Goal: Find contact information: Find contact information

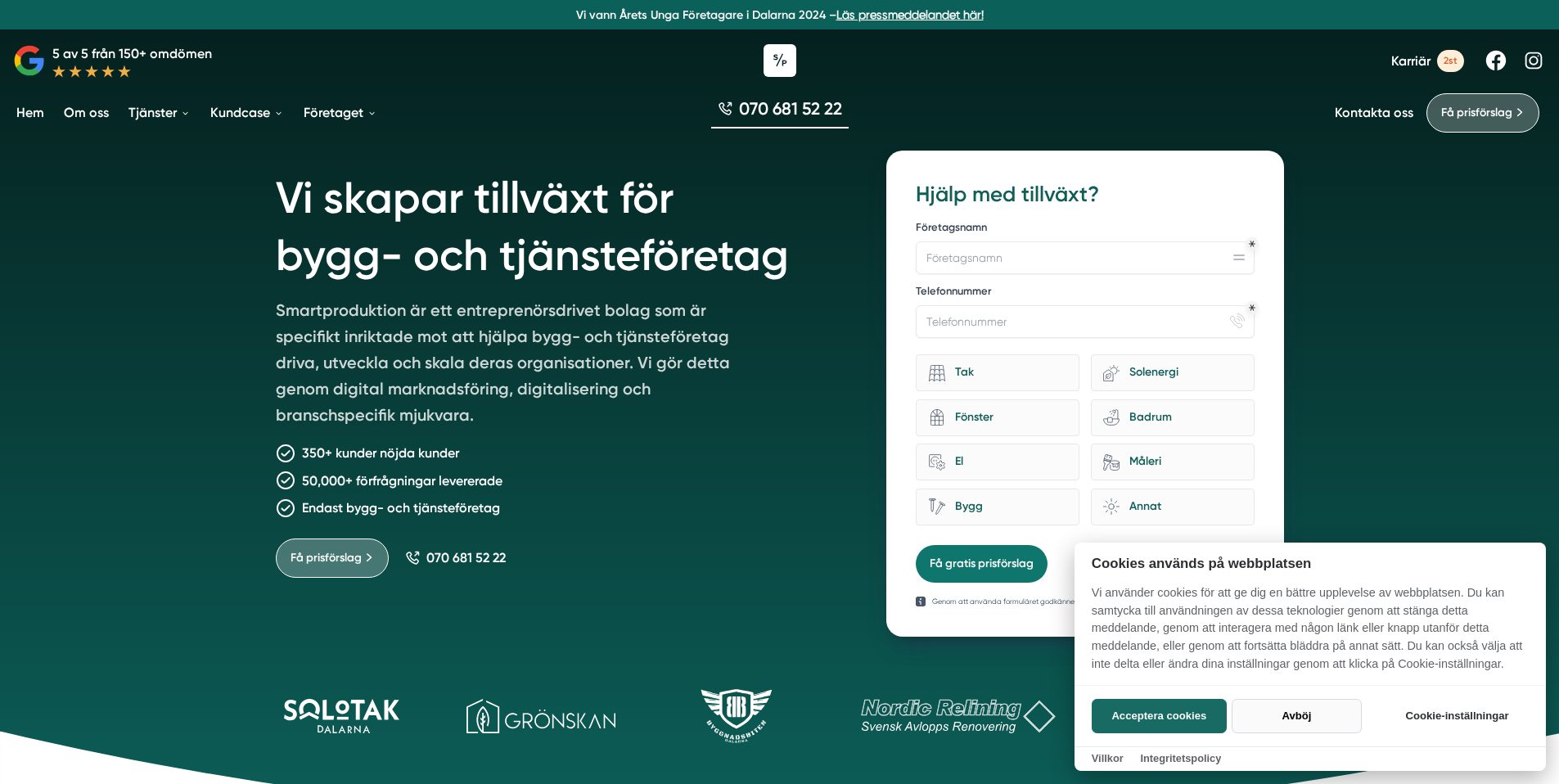
click at [1298, 723] on button "Avböj" at bounding box center [1297, 715] width 130 height 34
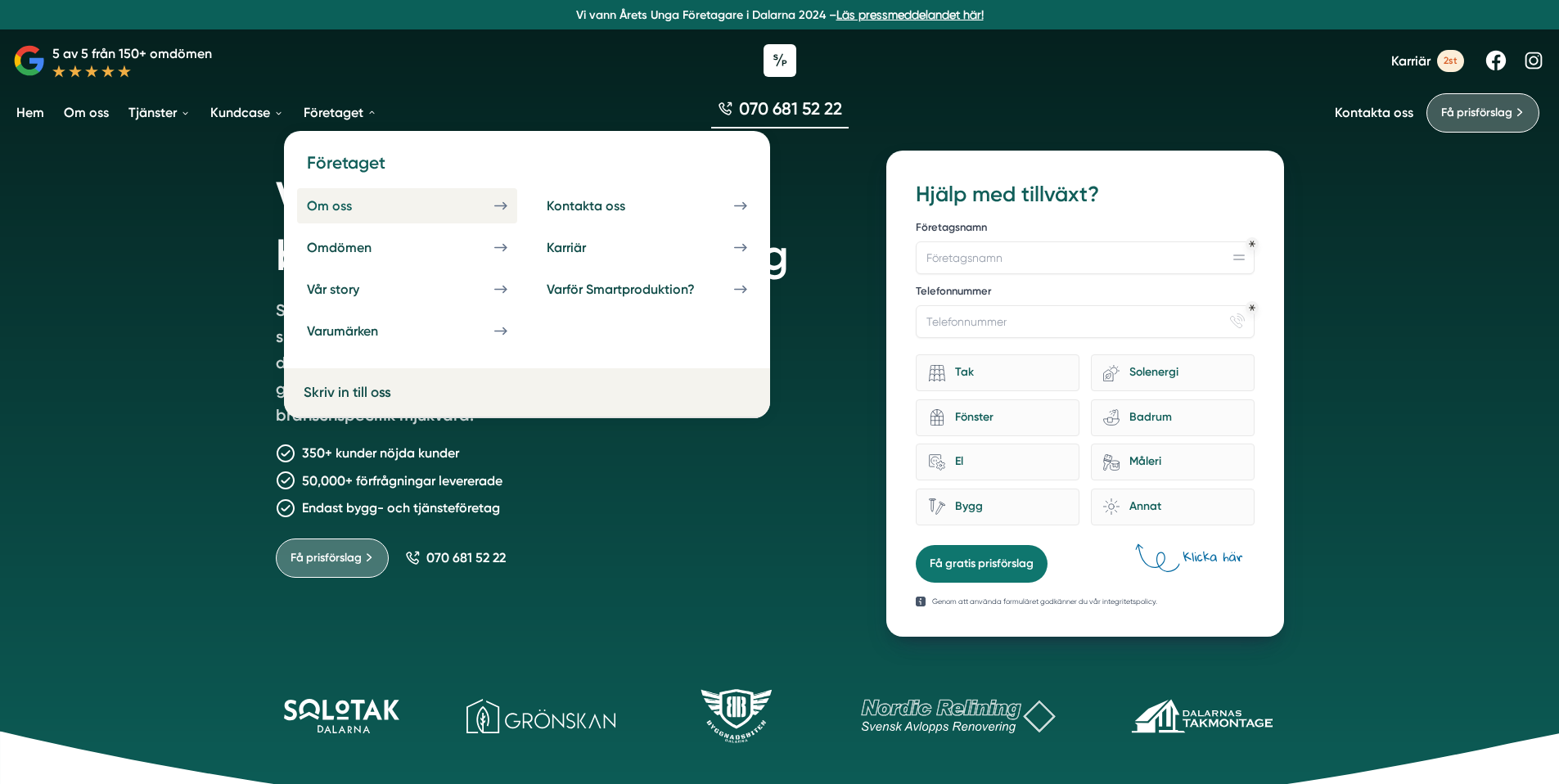
click at [346, 210] on div "Om oss" at bounding box center [349, 206] width 85 height 16
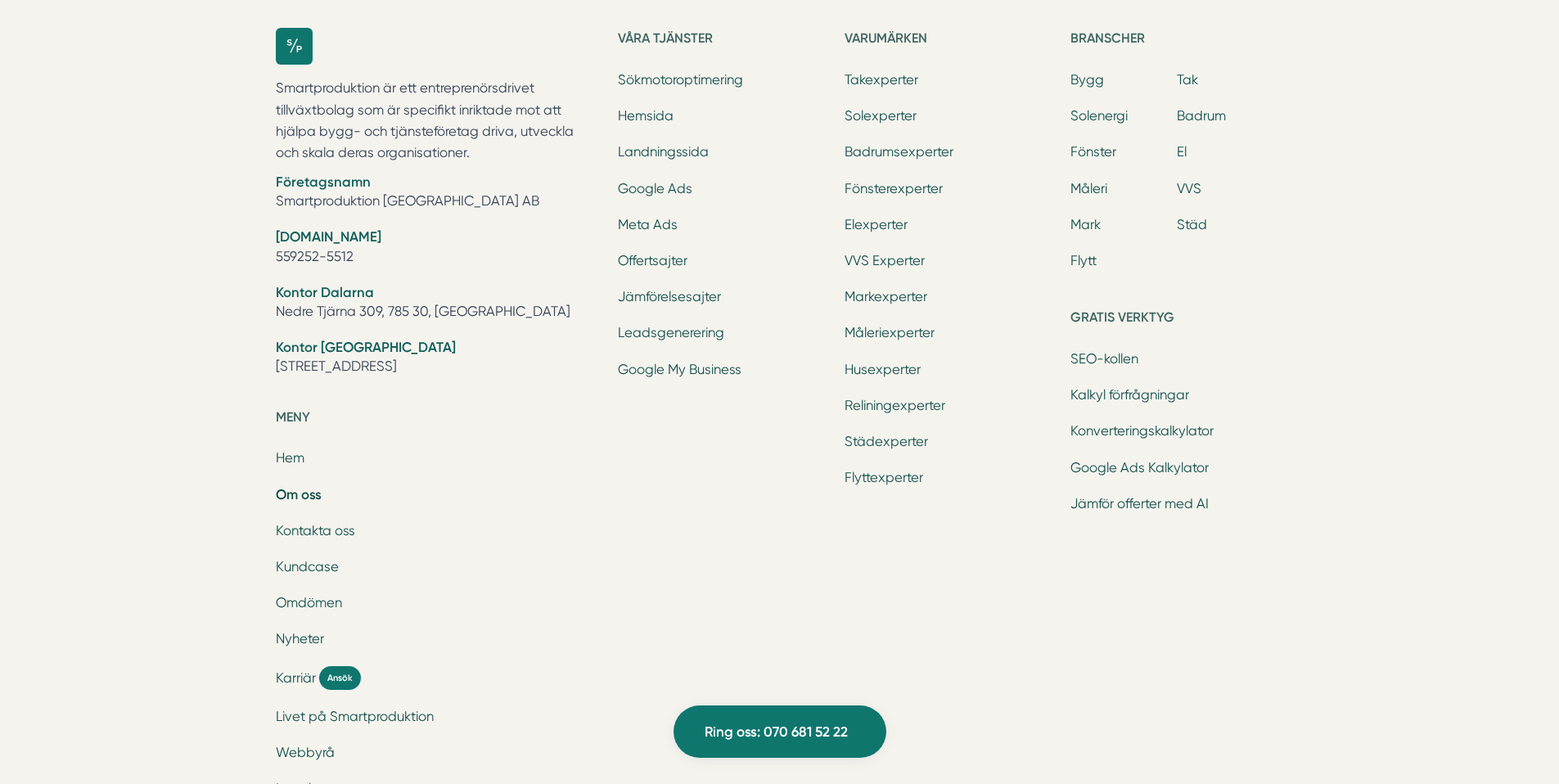
scroll to position [5321, 0]
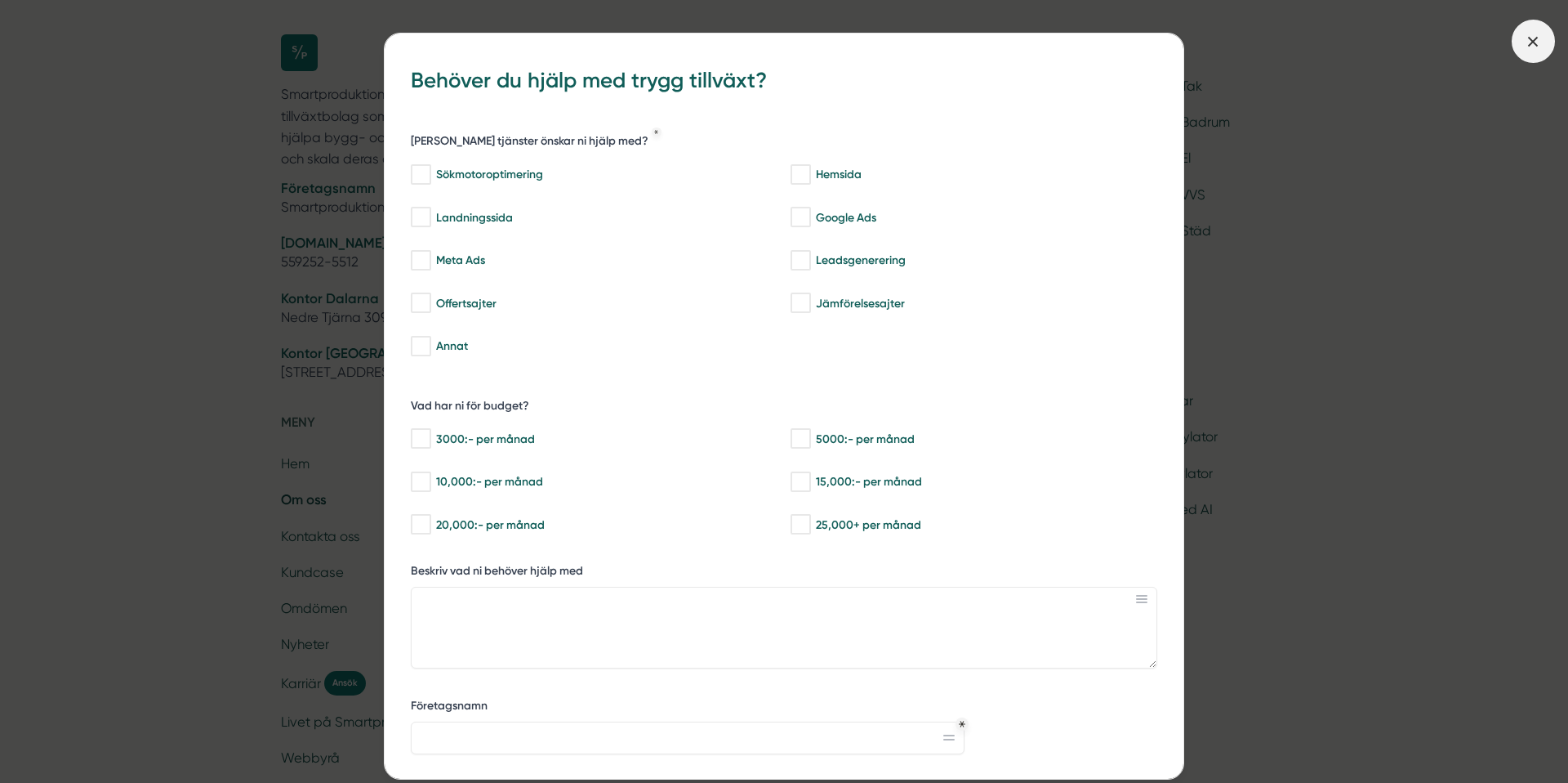
click at [1529, 41] on icon at bounding box center [1533, 41] width 18 height 18
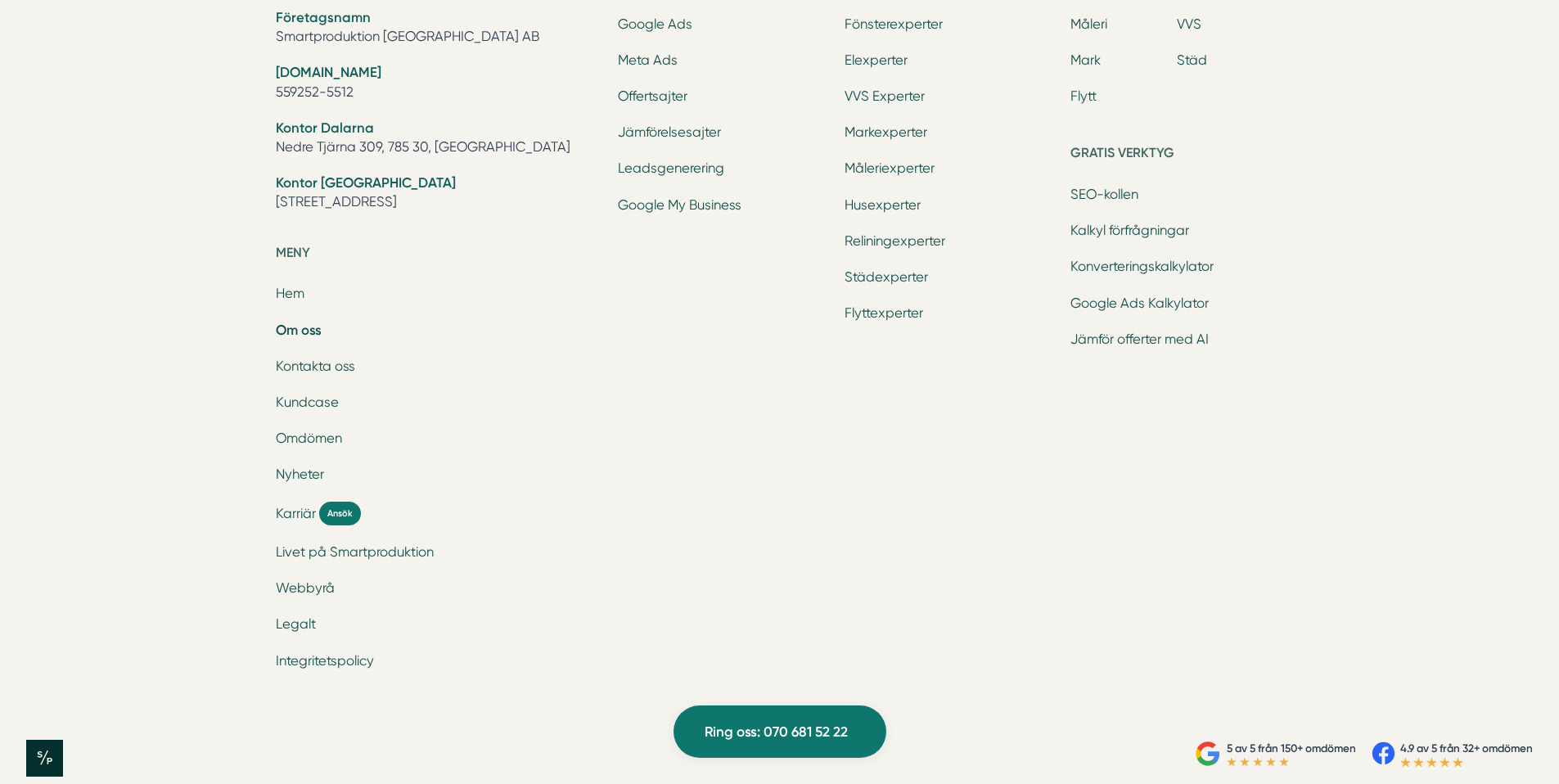
scroll to position [5510, 0]
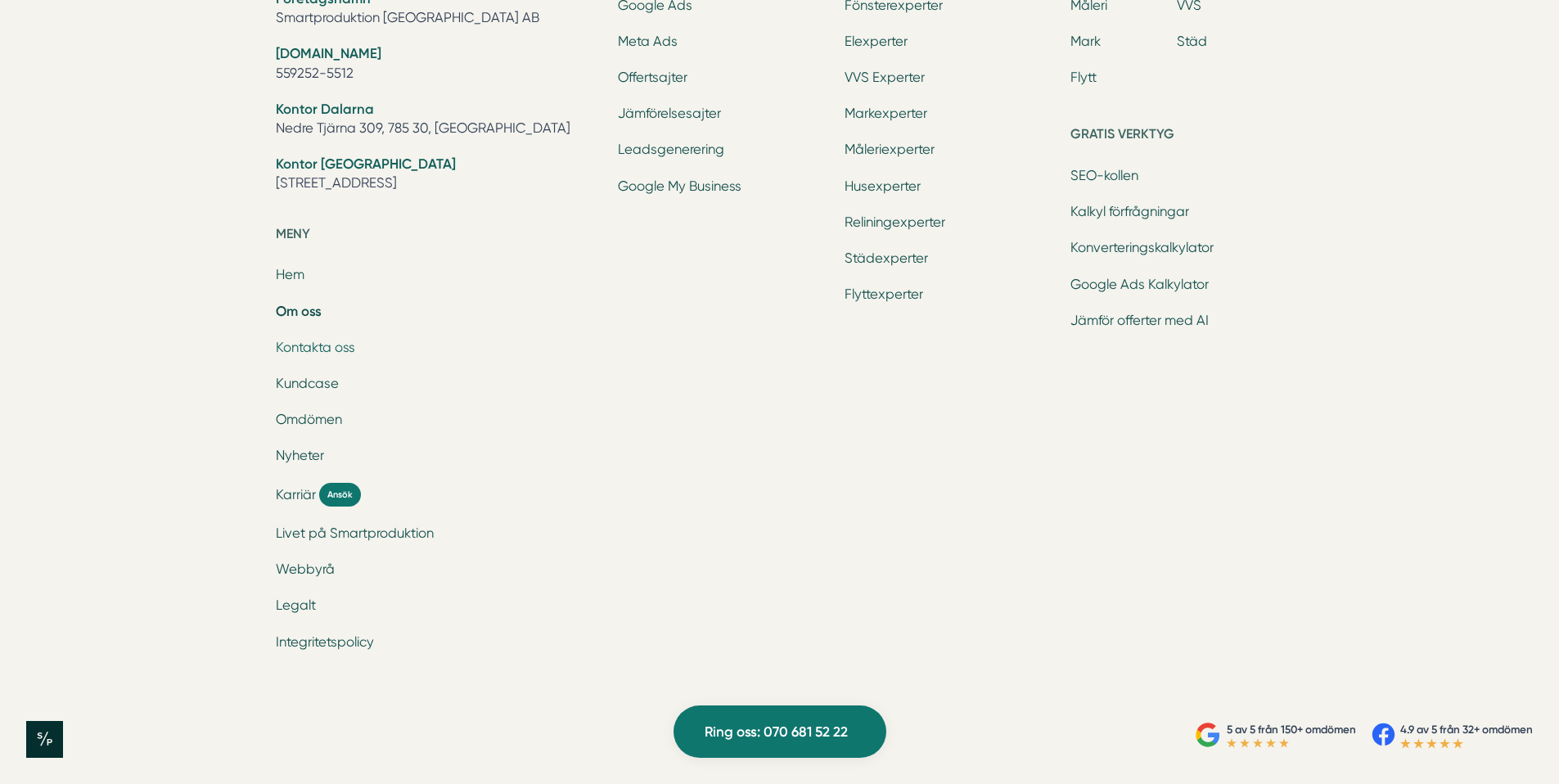
click at [301, 353] on link "Kontakta oss" at bounding box center [316, 348] width 80 height 16
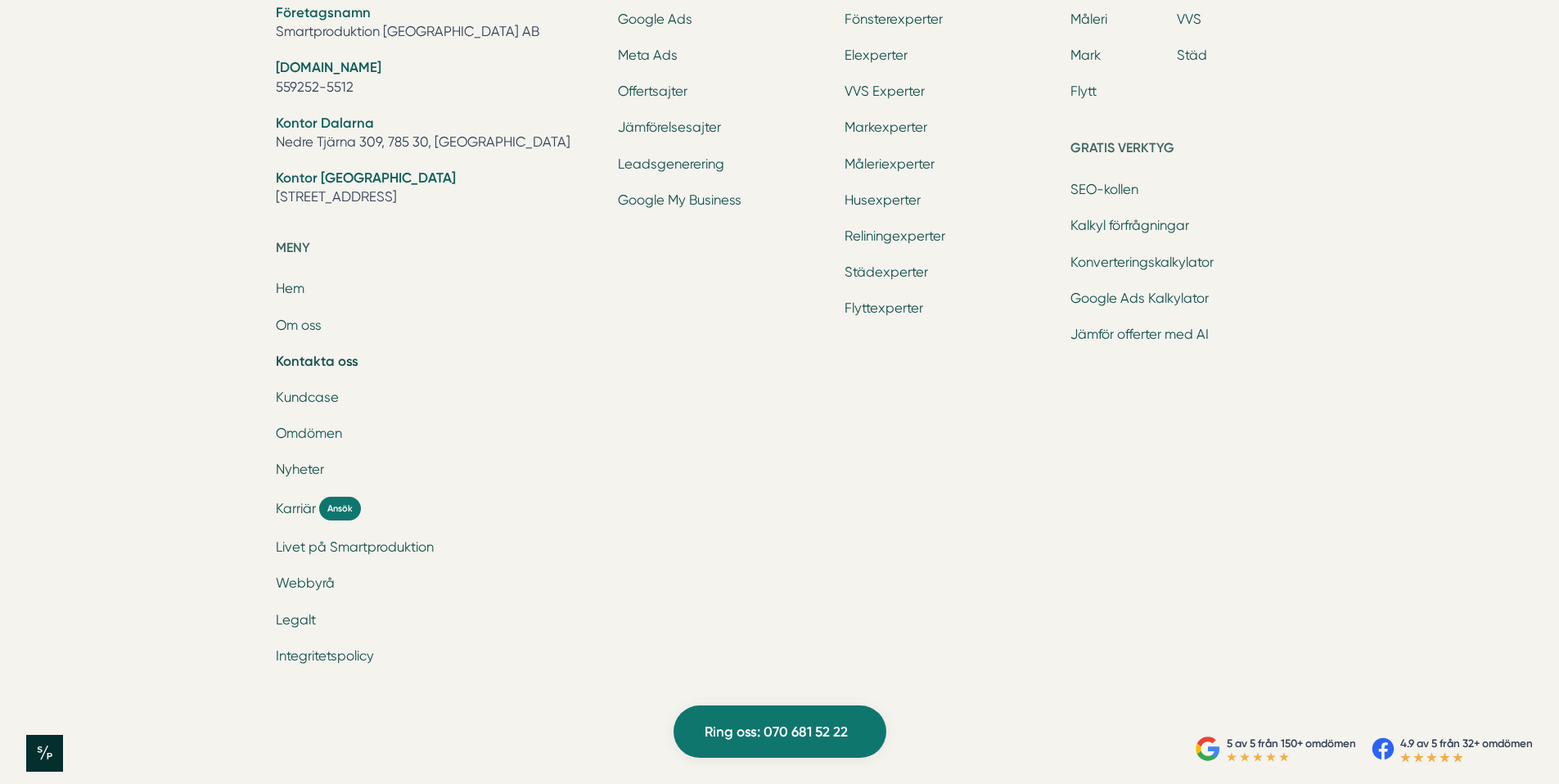
scroll to position [2366, 0]
